Goal: Information Seeking & Learning: Learn about a topic

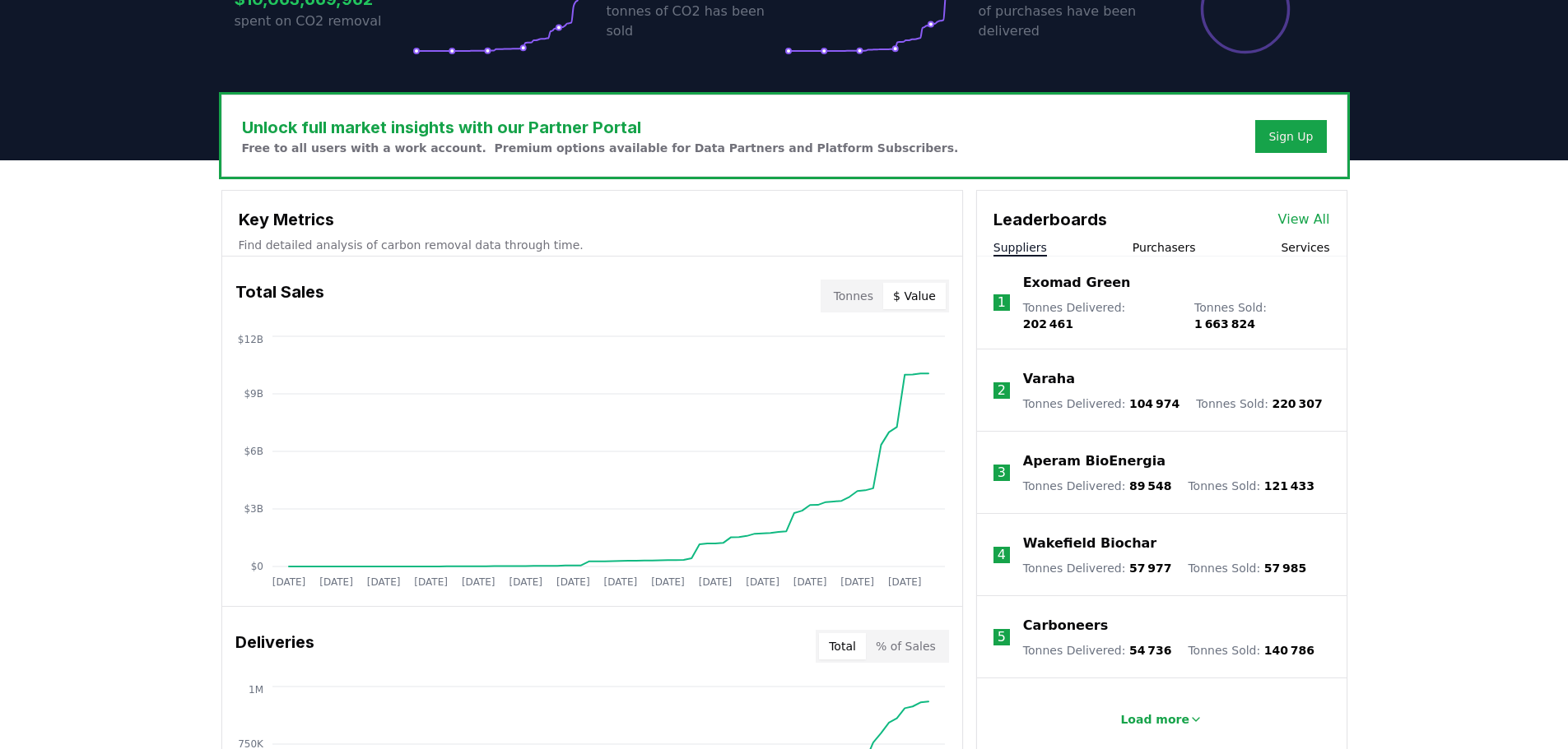
scroll to position [493, 0]
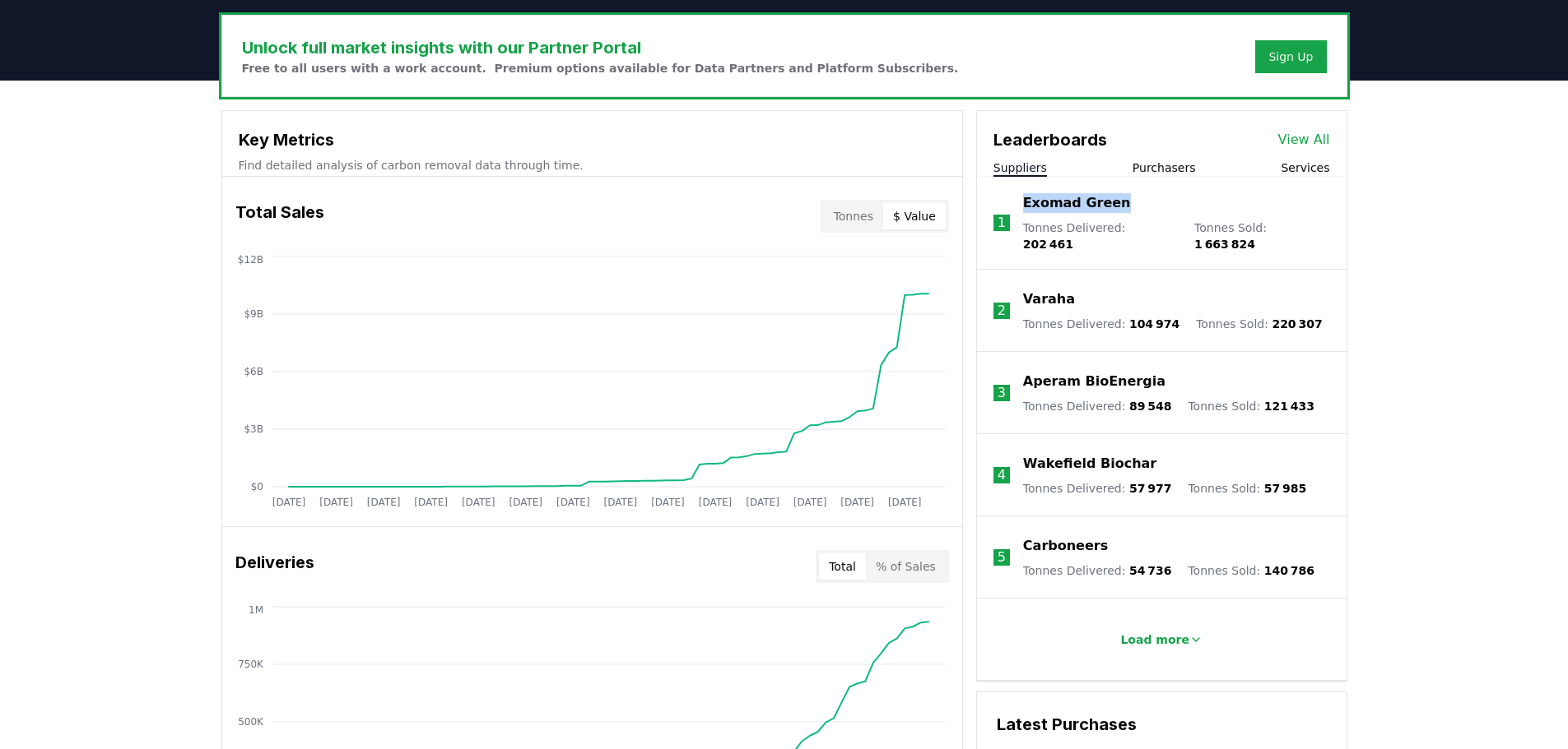
drag, startPoint x: 1117, startPoint y: 210, endPoint x: 1023, endPoint y: 210, distance: 94.0
click at [1023, 210] on div "Exomad Green" at bounding box center [1176, 203] width 307 height 20
copy p "Exomad Green"
click at [1089, 290] on div "Varaha" at bounding box center [1172, 299] width 300 height 20
click at [1032, 292] on p "Varaha" at bounding box center [1048, 299] width 52 height 20
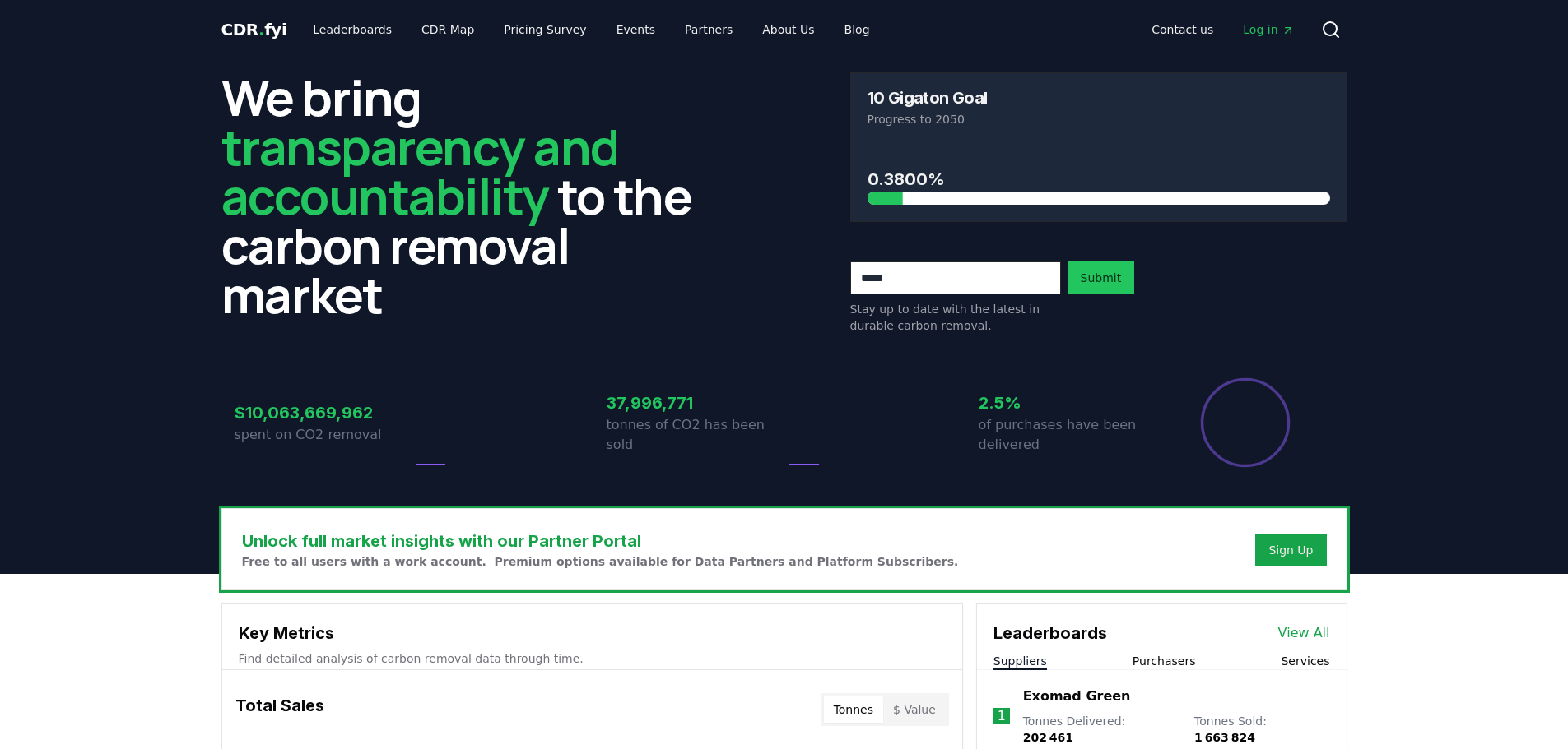
scroll to position [493, 0]
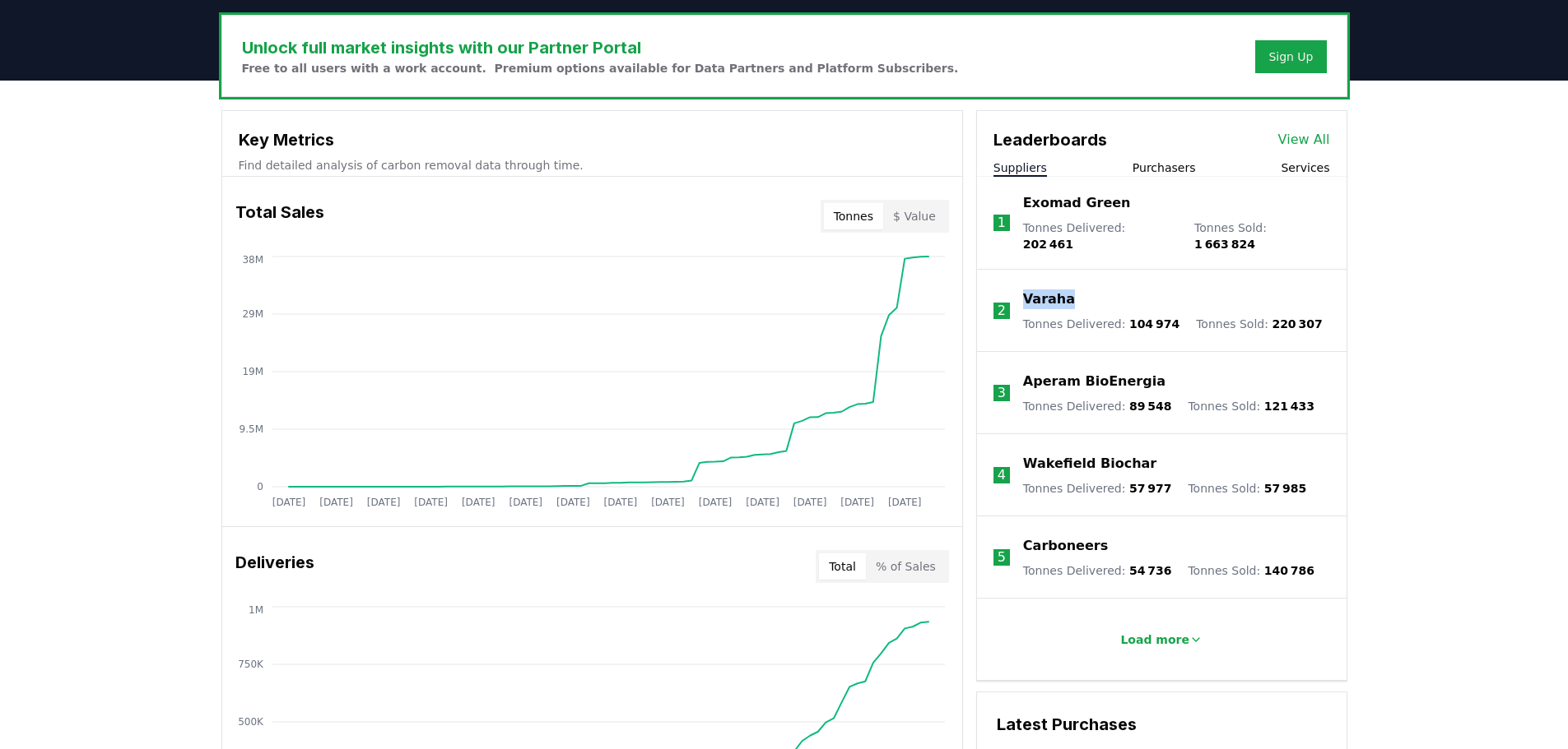
drag, startPoint x: 1090, startPoint y: 283, endPoint x: 1024, endPoint y: 286, distance: 66.1
click at [1024, 290] on div "Varaha" at bounding box center [1172, 299] width 300 height 20
copy p "Varaha"
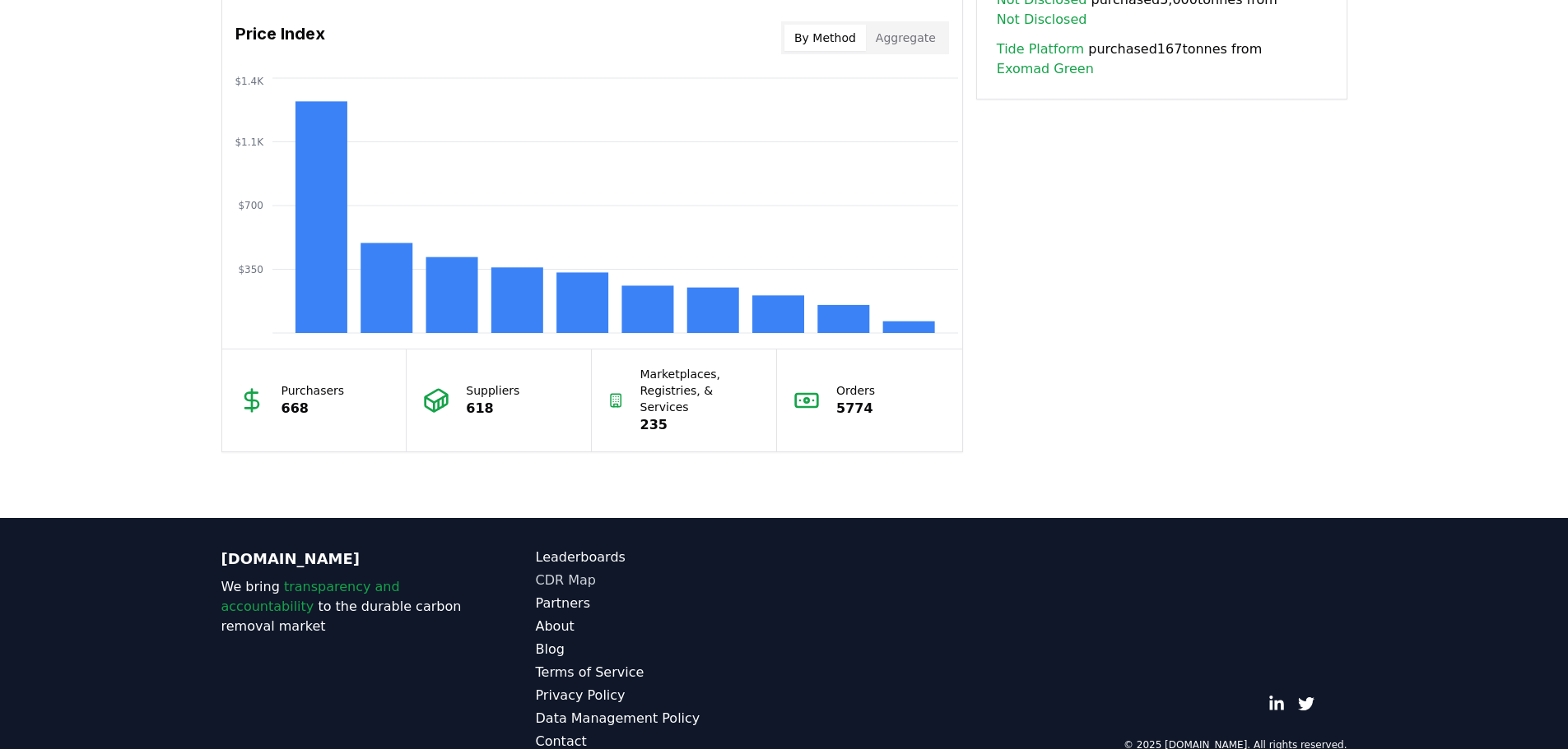
scroll to position [1389, 0]
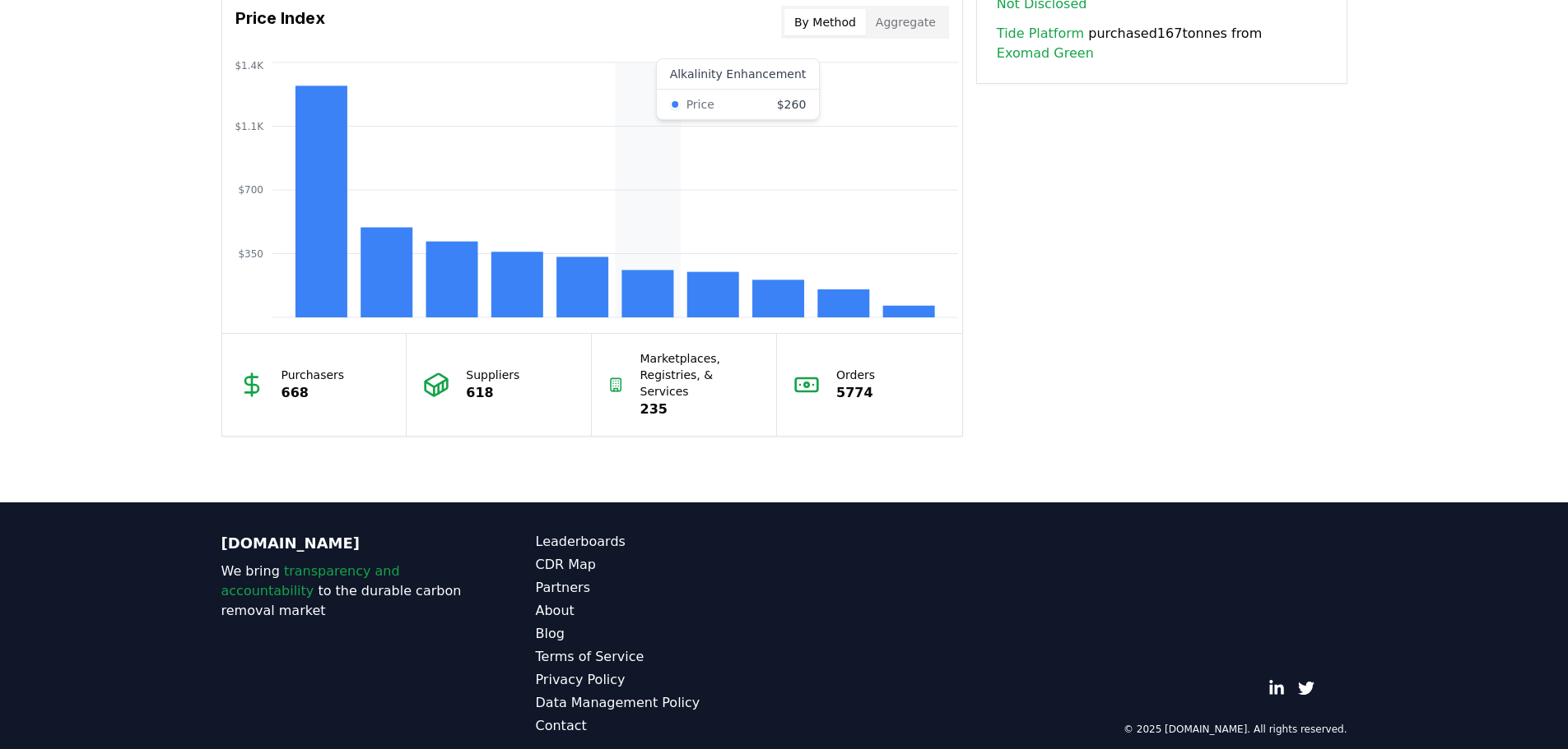
drag, startPoint x: 687, startPoint y: 106, endPoint x: 665, endPoint y: 106, distance: 22.0
click at [665, 106] on icon "$350 $700 $1.1K $1.4K" at bounding box center [591, 190] width 740 height 264
click at [708, 82] on icon "$350 $700 $1.1K $1.4K" at bounding box center [591, 190] width 740 height 264
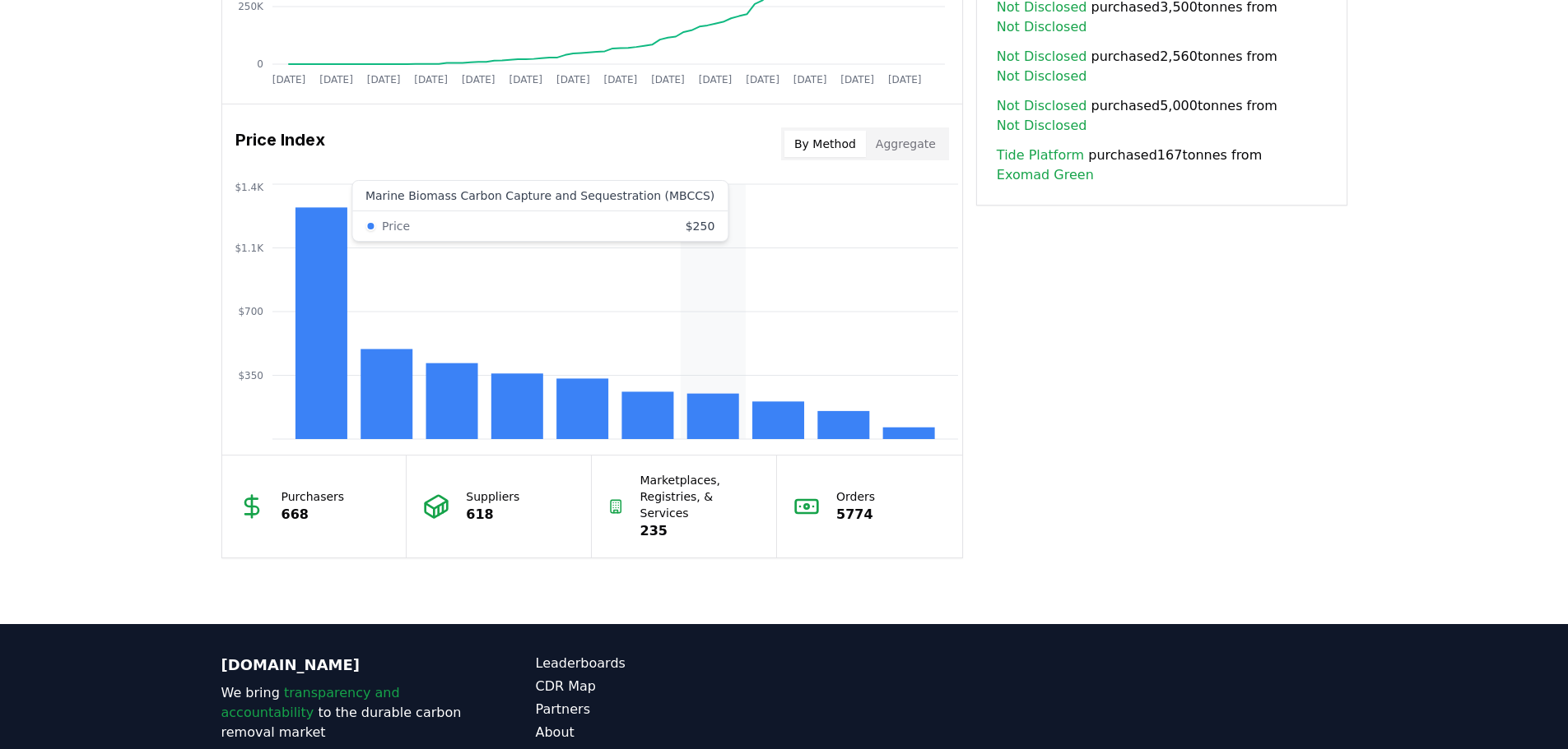
scroll to position [1224, 0]
